Goal: Check status: Check status

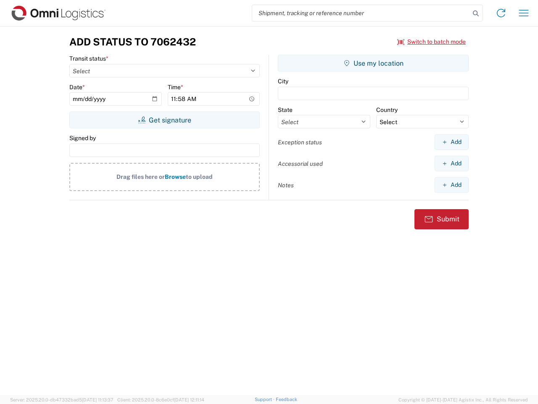
click at [361, 13] on input "search" at bounding box center [361, 13] width 218 height 16
click at [476, 13] on icon at bounding box center [476, 14] width 12 height 12
click at [501, 13] on icon at bounding box center [501, 12] width 13 height 13
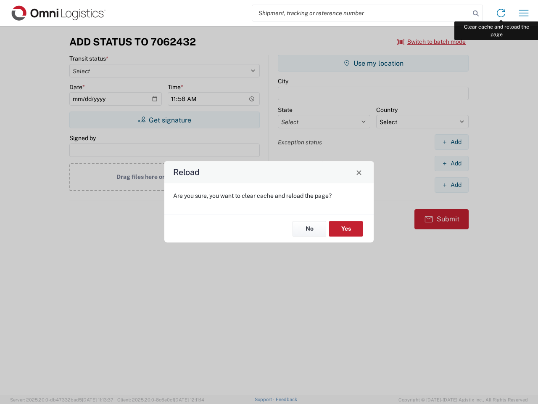
click at [524, 13] on div "Reload Are you sure, you want to clear cache and reload the page? No Yes" at bounding box center [269, 202] width 538 height 404
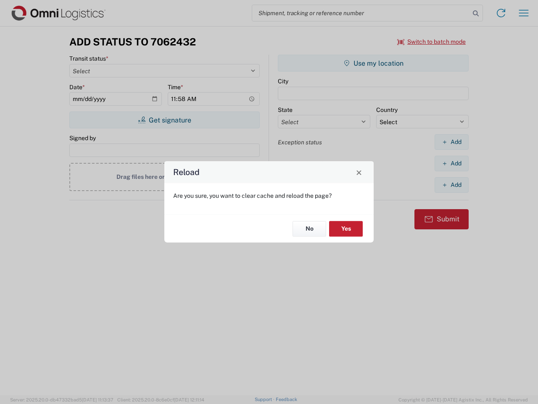
click at [432, 42] on div "Reload Are you sure, you want to clear cache and reload the page? No Yes" at bounding box center [269, 202] width 538 height 404
click at [164, 120] on div "Reload Are you sure, you want to clear cache and reload the page? No Yes" at bounding box center [269, 202] width 538 height 404
click at [373, 63] on div "Reload Are you sure, you want to clear cache and reload the page? No Yes" at bounding box center [269, 202] width 538 height 404
click at [452, 142] on div "Reload Are you sure, you want to clear cache and reload the page? No Yes" at bounding box center [269, 202] width 538 height 404
click at [452, 163] on div "Reload Are you sure, you want to clear cache and reload the page? No Yes" at bounding box center [269, 202] width 538 height 404
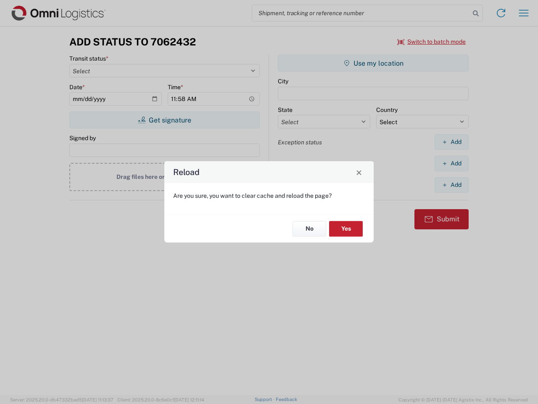
click at [452, 185] on div "Reload Are you sure, you want to clear cache and reload the page? No Yes" at bounding box center [269, 202] width 538 height 404
